Goal: Transaction & Acquisition: Purchase product/service

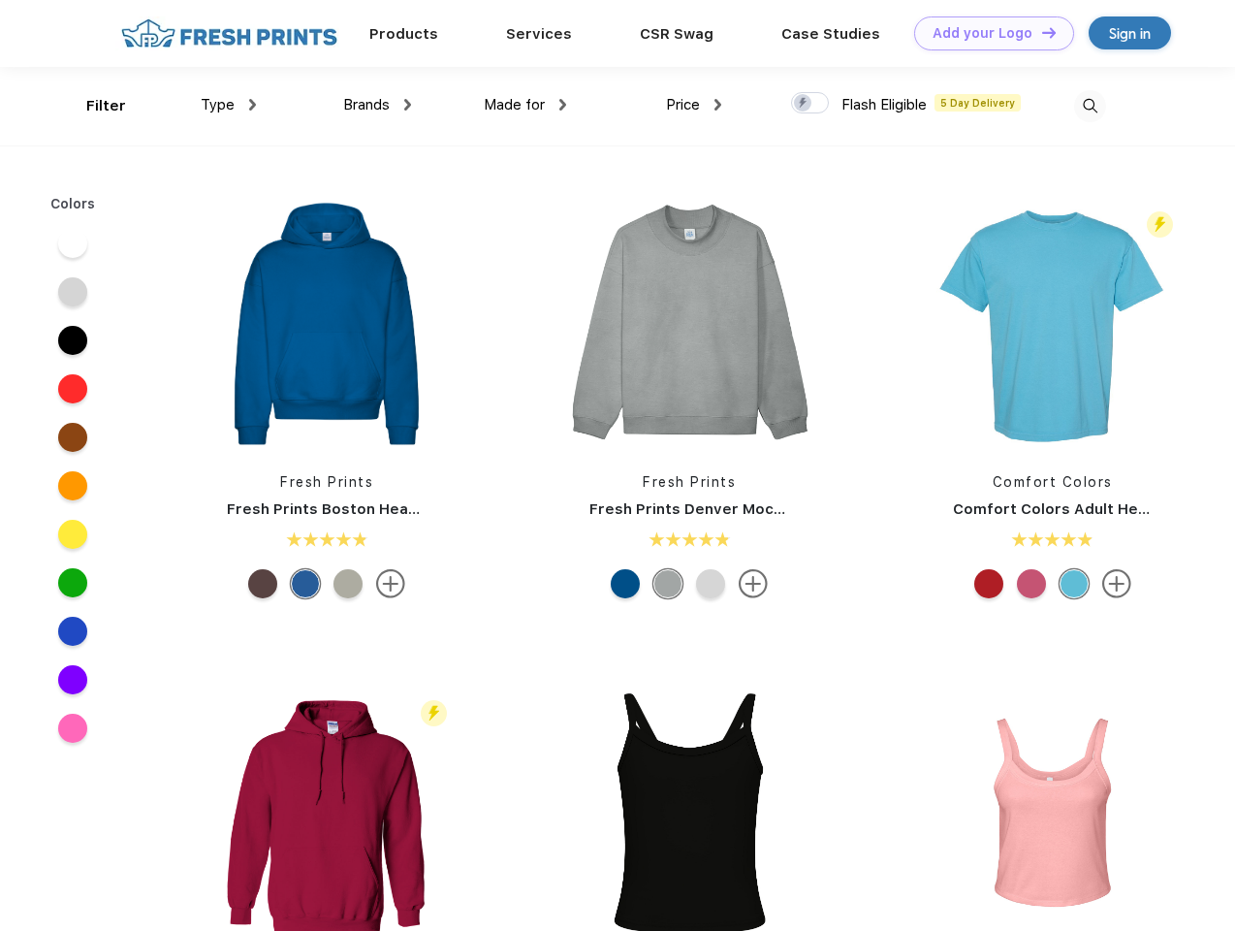
click at [987, 33] on link "Add your Logo Design Tool" at bounding box center [994, 33] width 160 height 34
click at [0, 0] on div "Design Tool" at bounding box center [0, 0] width 0 height 0
click at [1040, 32] on link "Add your Logo Design Tool" at bounding box center [994, 33] width 160 height 34
click at [93, 106] on div "Filter" at bounding box center [106, 106] width 40 height 22
click at [229, 105] on span "Type" at bounding box center [218, 104] width 34 height 17
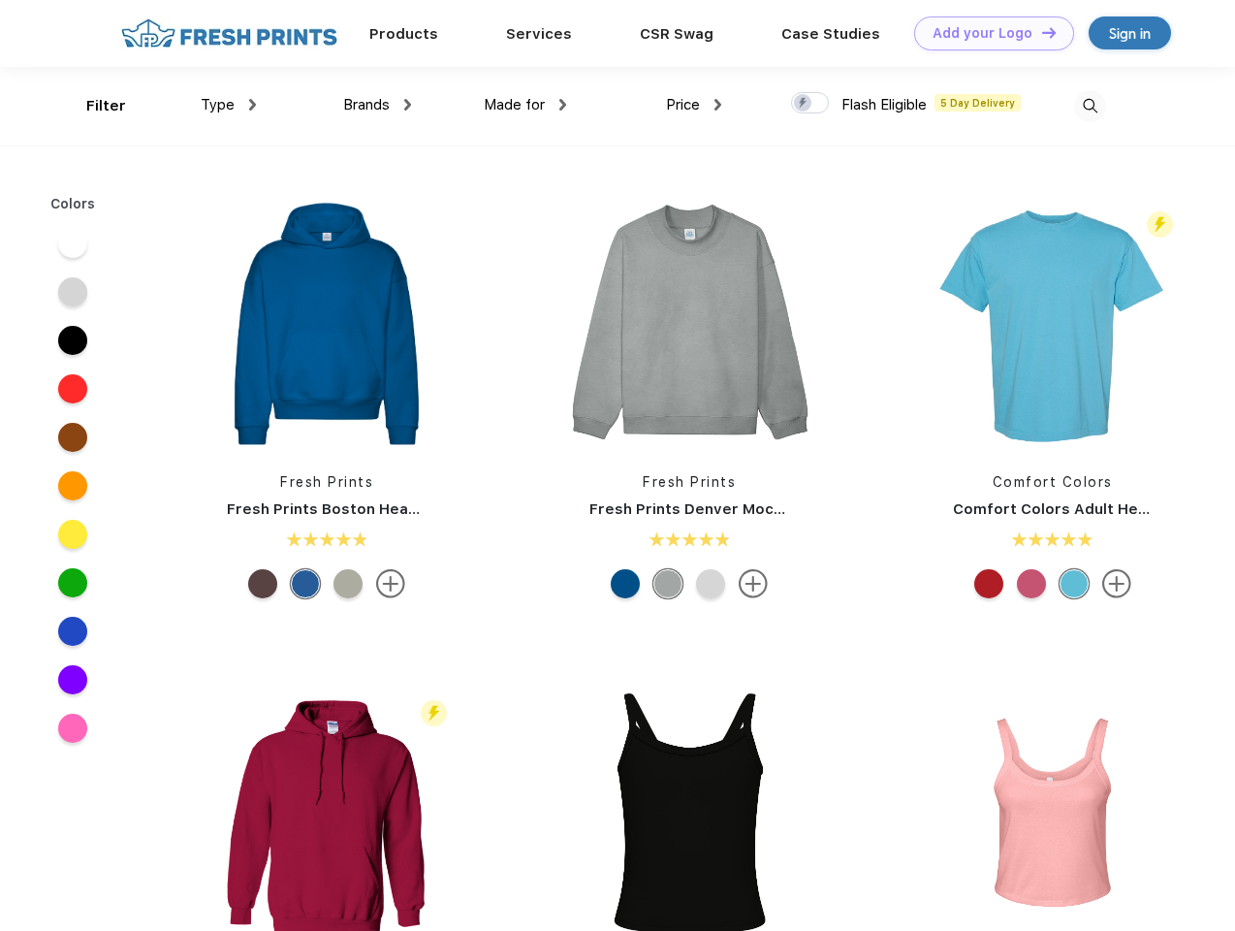
click at [377, 105] on span "Brands" at bounding box center [366, 104] width 47 height 17
click at [526, 105] on span "Made for" at bounding box center [514, 104] width 61 height 17
click at [694, 105] on span "Price" at bounding box center [683, 104] width 34 height 17
click at [811, 104] on div at bounding box center [810, 102] width 38 height 21
click at [804, 104] on input "checkbox" at bounding box center [797, 97] width 13 height 13
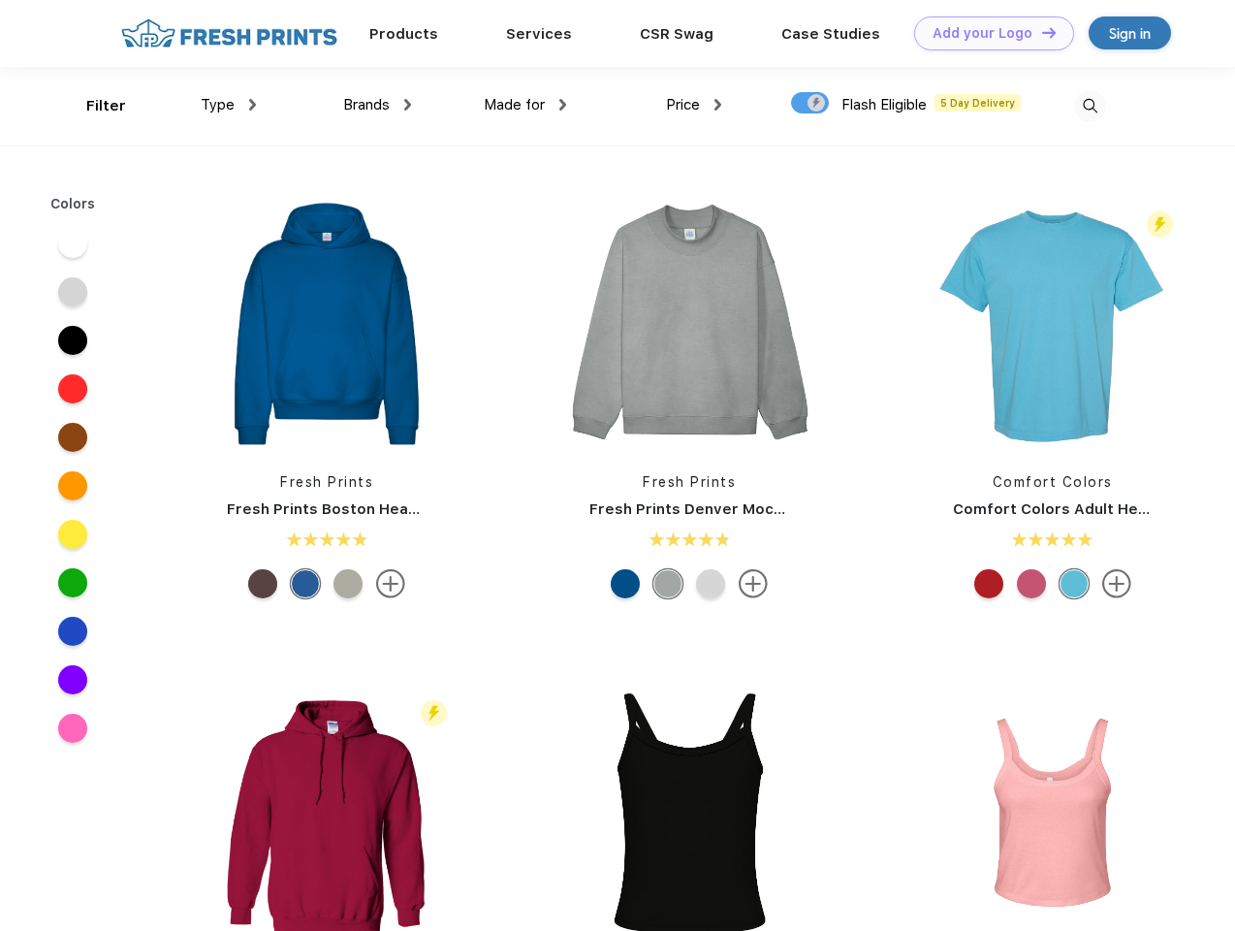
click at [1090, 106] on img at bounding box center [1090, 106] width 32 height 32
